Goal: Transaction & Acquisition: Purchase product/service

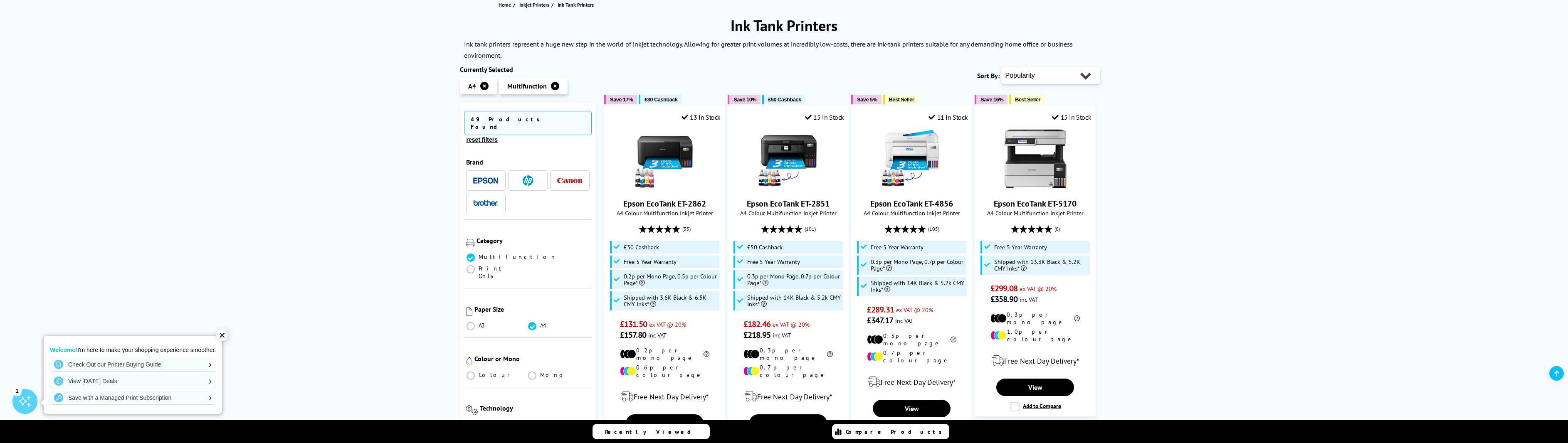
scroll to position [125, 0]
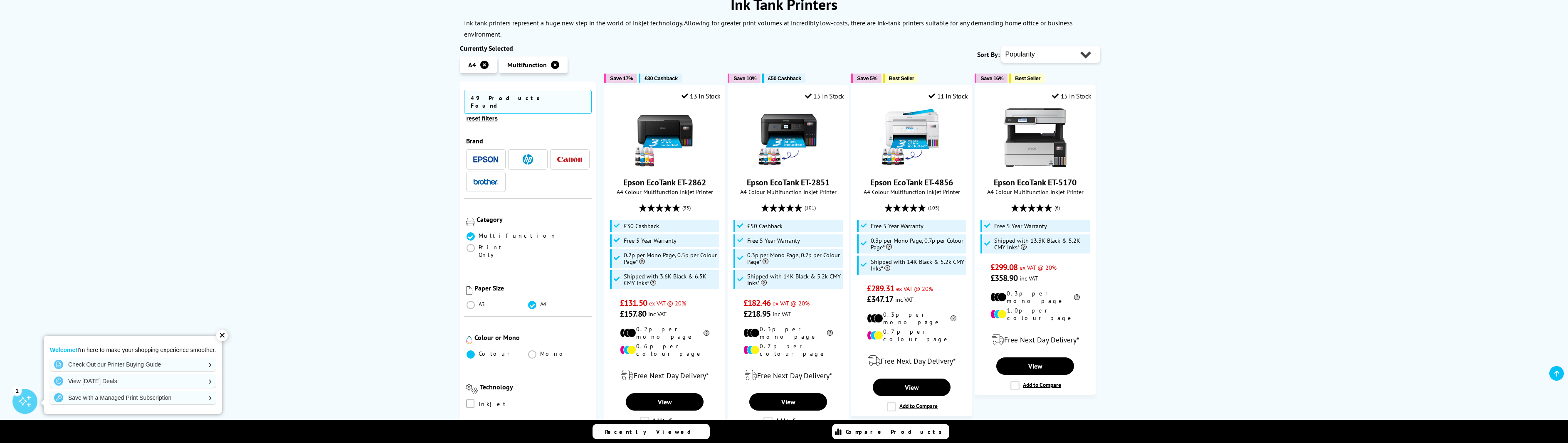
click at [470, 350] on span at bounding box center [470, 354] width 8 height 8
click at [479, 352] on input "radio" at bounding box center [479, 352] width 0 height 0
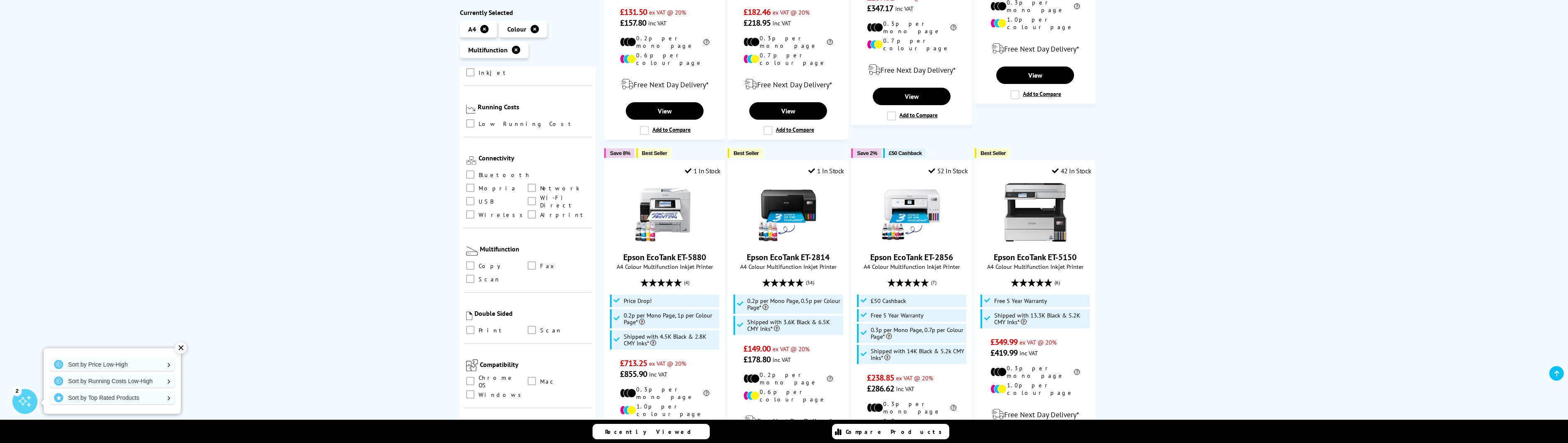
scroll to position [333, 0]
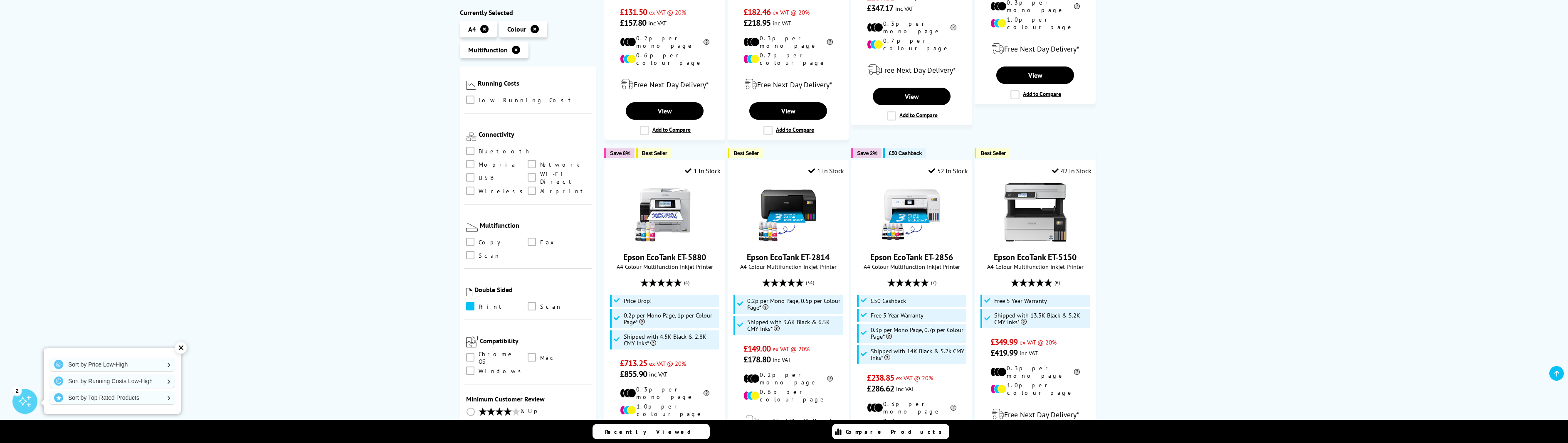
click at [471, 302] on span at bounding box center [470, 306] width 8 height 8
click at [478, 303] on input "checkbox" at bounding box center [478, 303] width 0 height 0
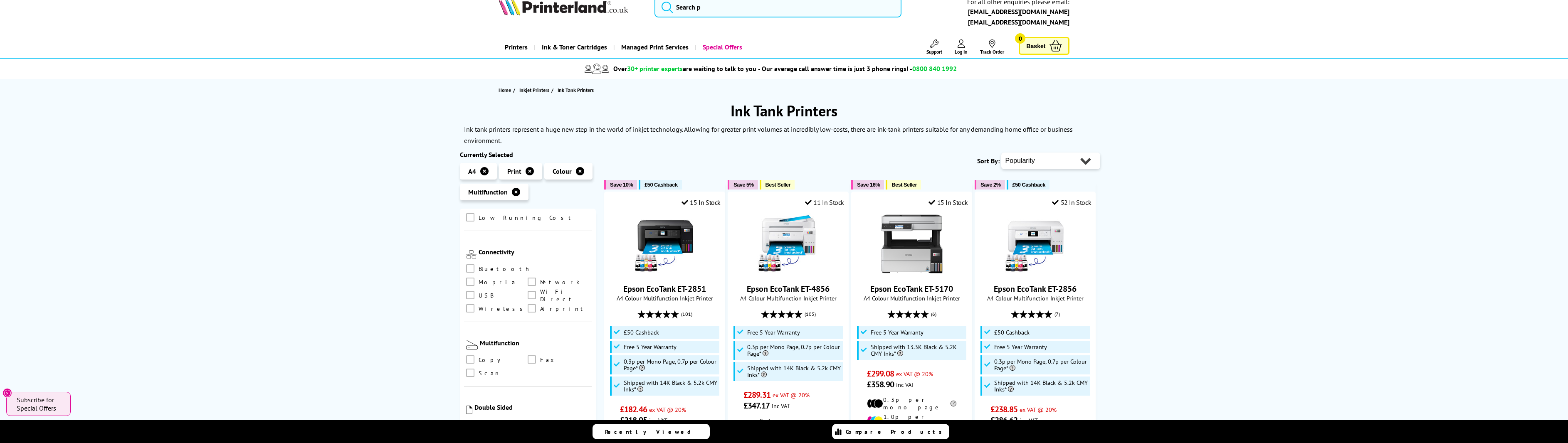
scroll to position [83, 0]
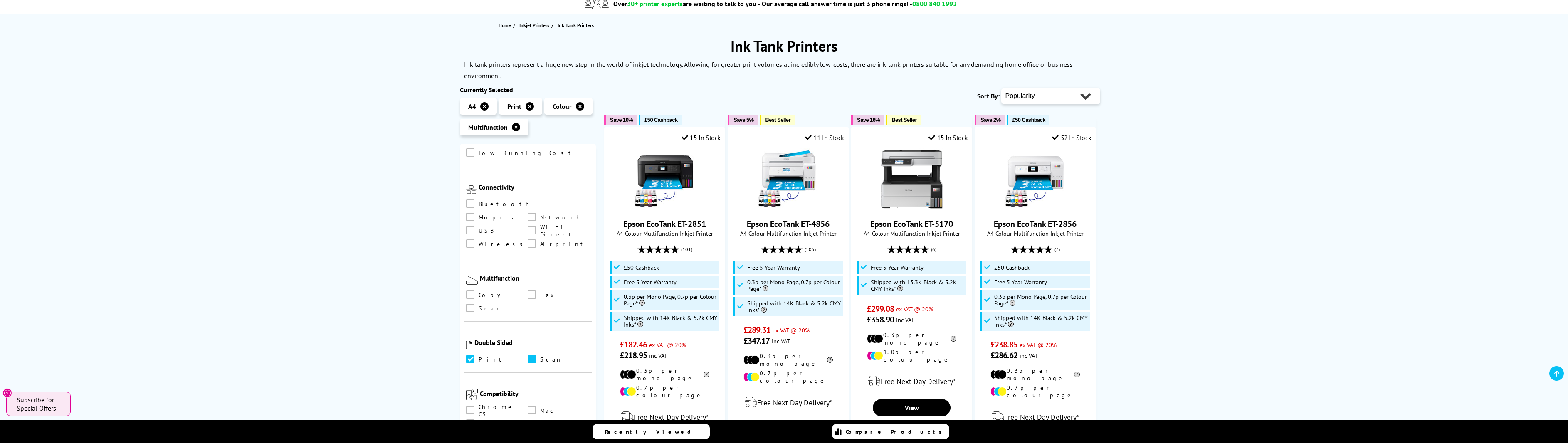
click at [529, 355] on span at bounding box center [532, 359] width 8 height 8
click at [539, 356] on input "checkbox" at bounding box center [539, 356] width 0 height 0
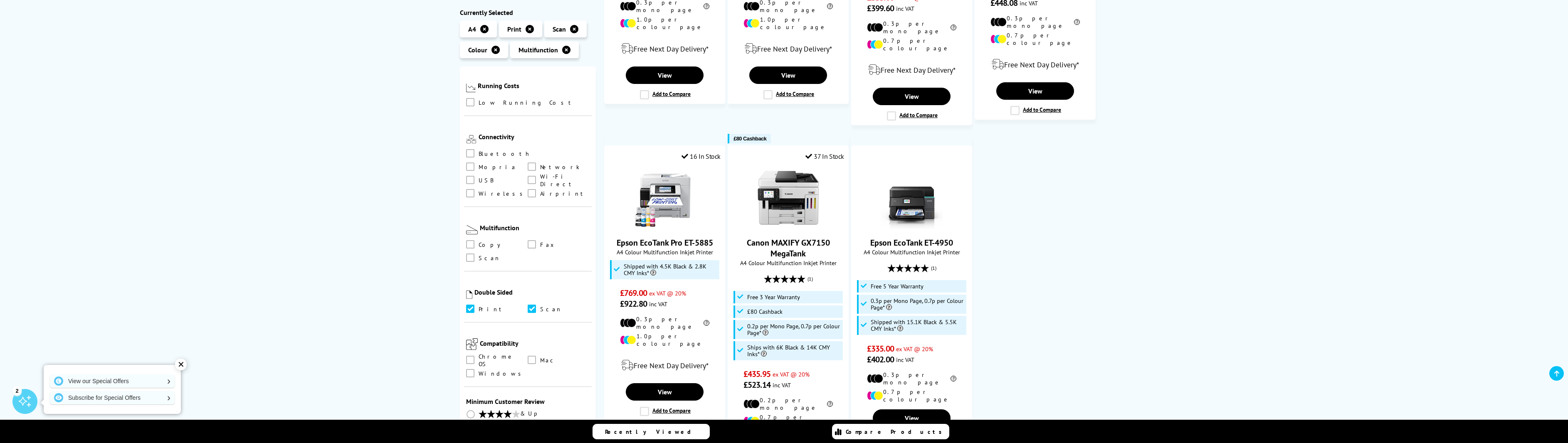
scroll to position [333, 0]
click at [470, 367] on span at bounding box center [470, 371] width 8 height 8
click at [478, 368] on input "checkbox" at bounding box center [478, 368] width 0 height 0
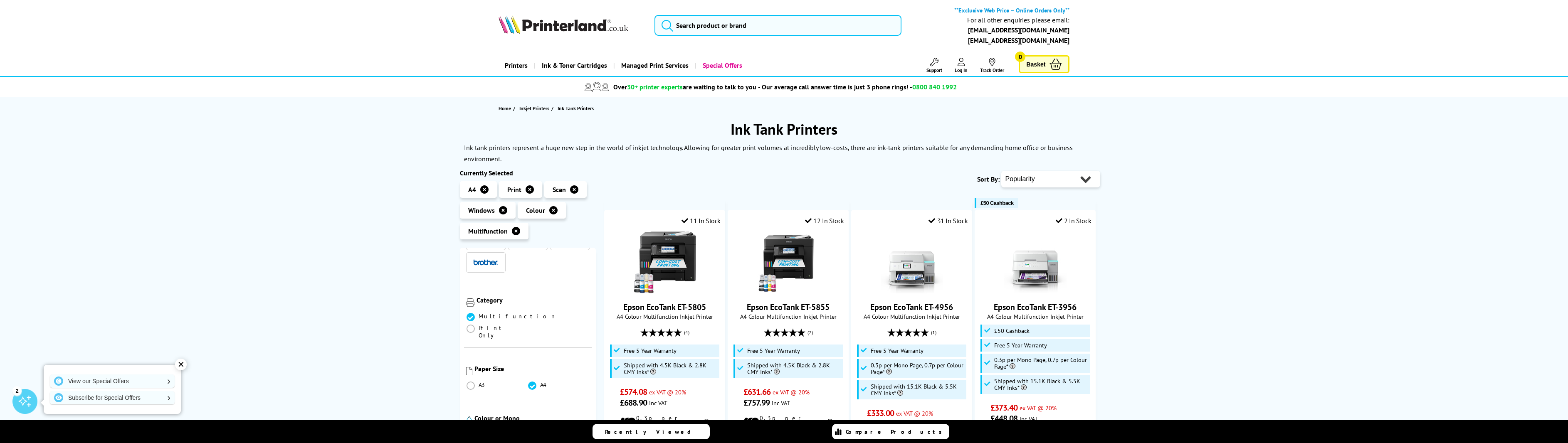
scroll to position [83, 0]
click at [182, 365] on div "✕" at bounding box center [181, 365] width 12 height 12
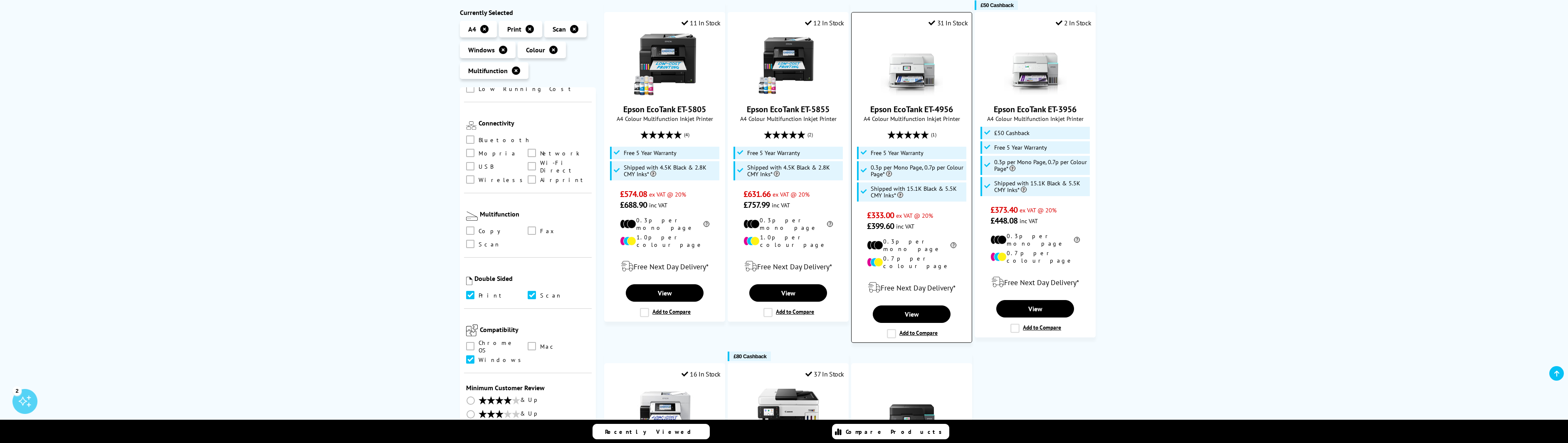
scroll to position [166, 0]
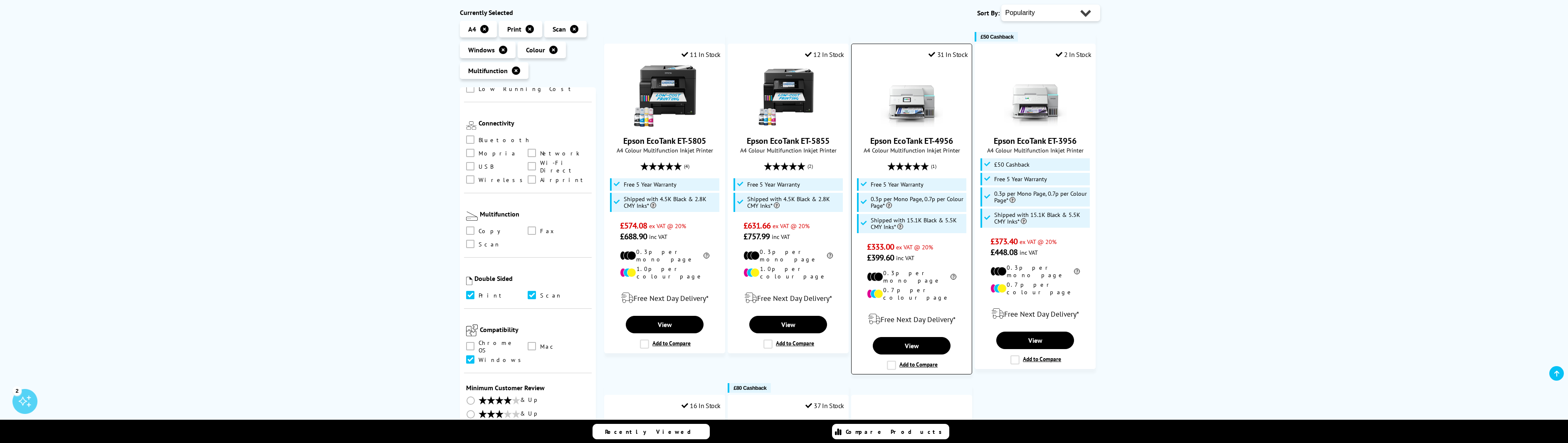
click at [936, 143] on link "Epson EcoTank ET-4956" at bounding box center [911, 141] width 83 height 11
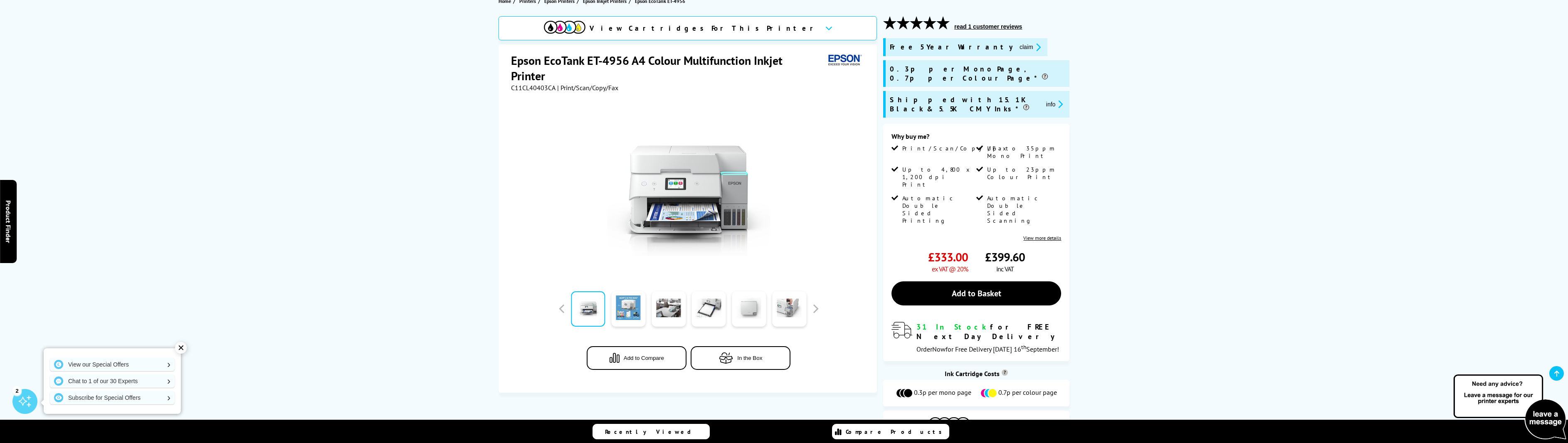
scroll to position [125, 0]
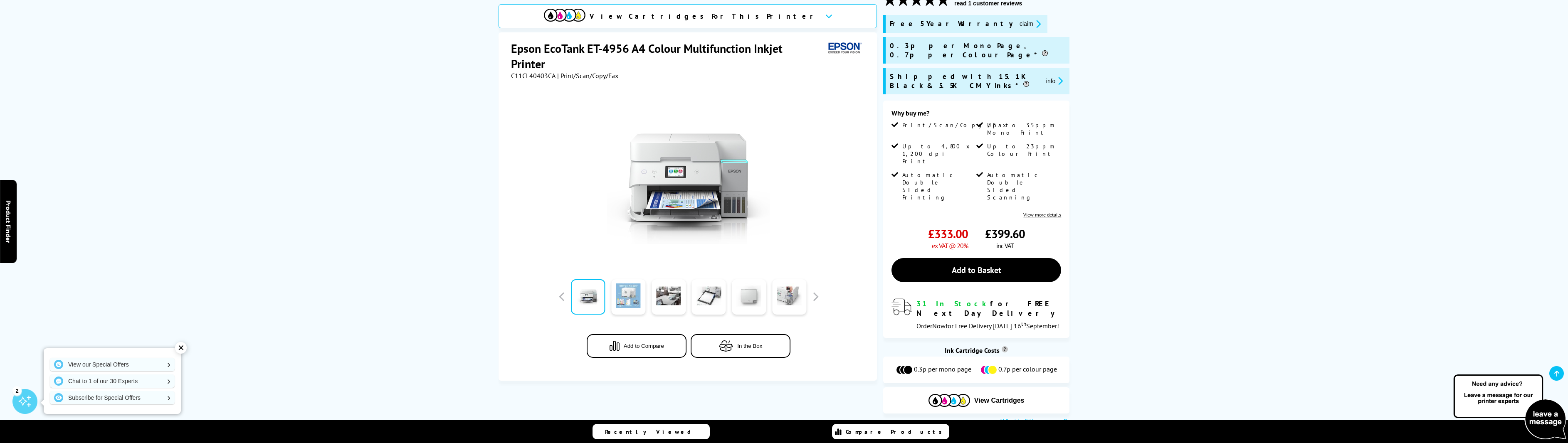
click at [629, 294] on link at bounding box center [628, 297] width 34 height 35
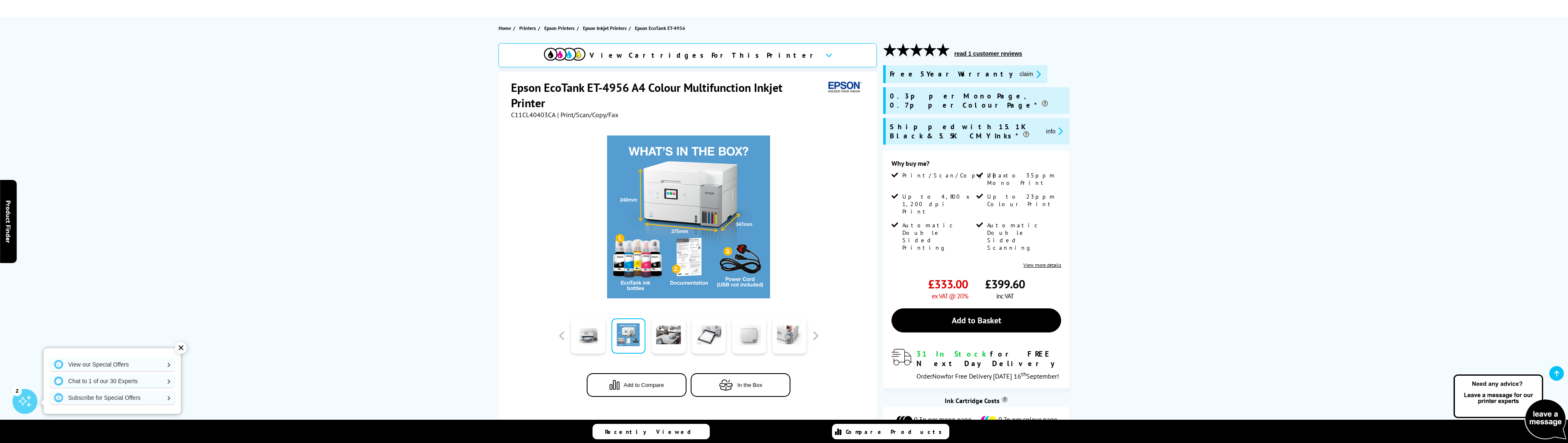
scroll to position [0, 0]
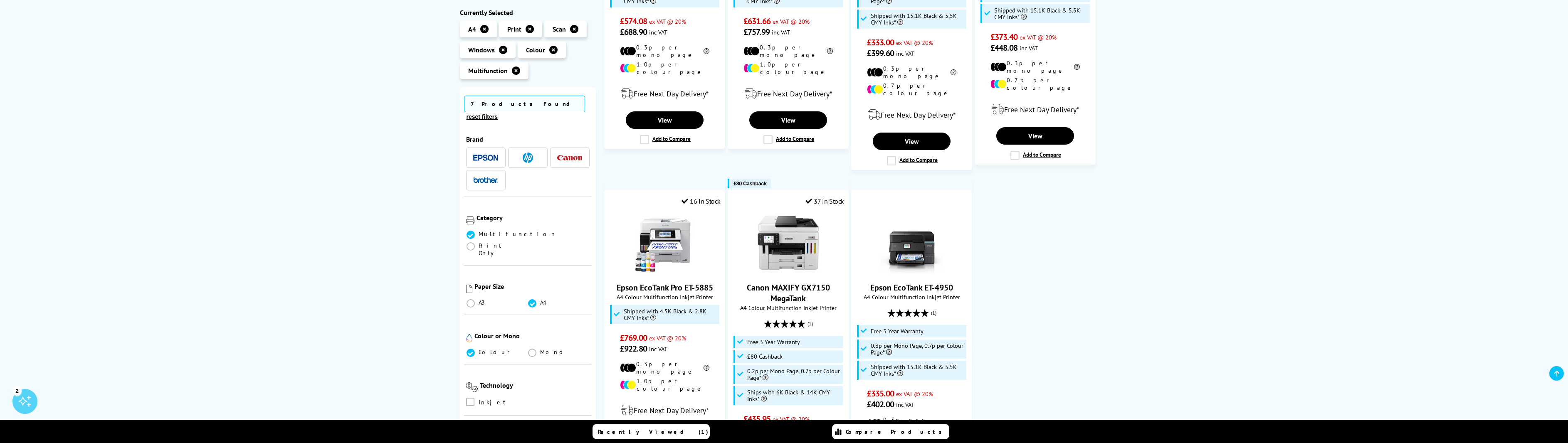
scroll to position [374, 0]
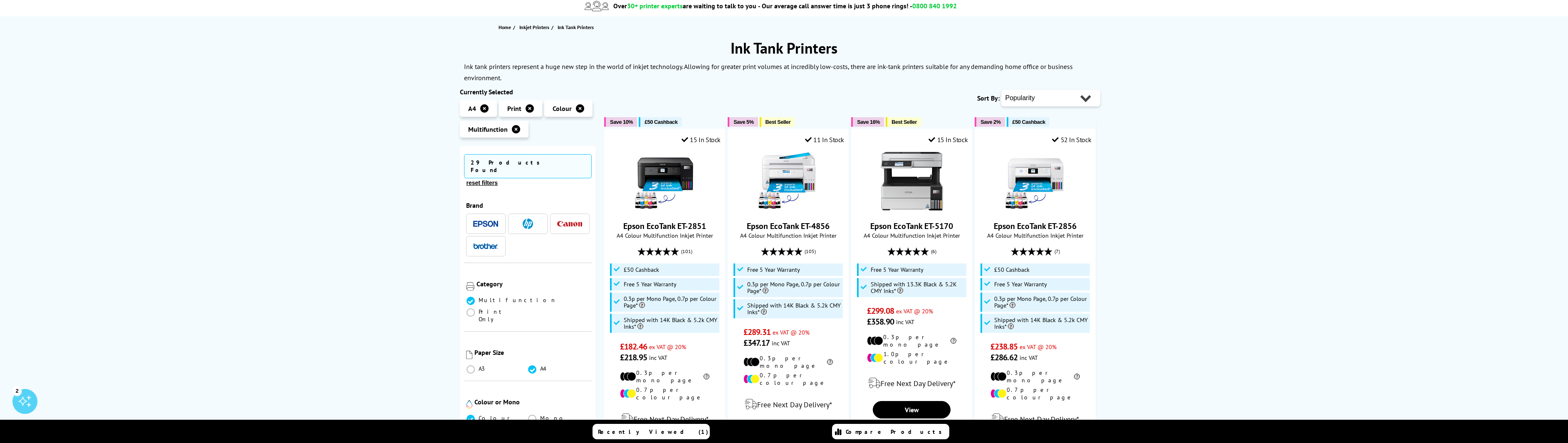
drag, startPoint x: 0, startPoint y: 0, endPoint x: 345, endPoint y: 278, distance: 443.1
